Goal: Find specific page/section: Find specific page/section

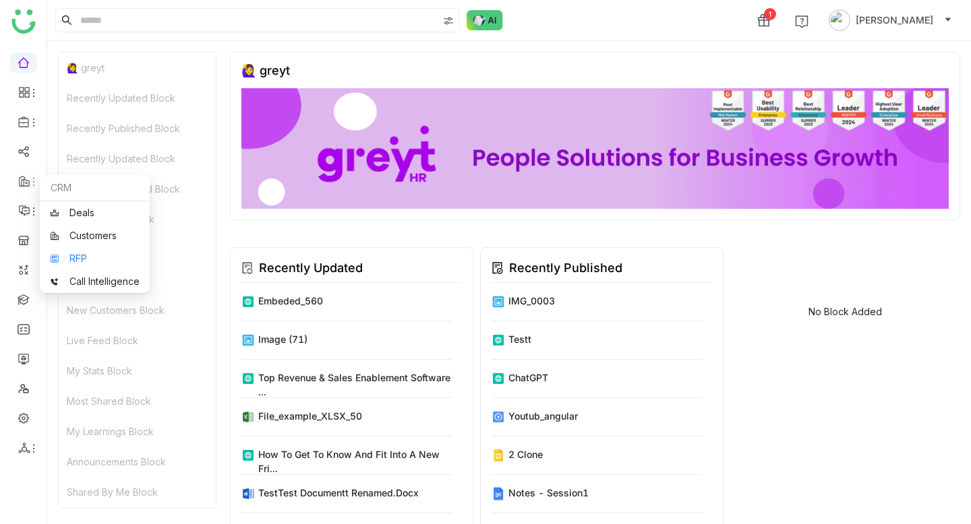
click at [76, 254] on link "RFP" at bounding box center [95, 258] width 90 height 9
